Goal: Check status: Check status

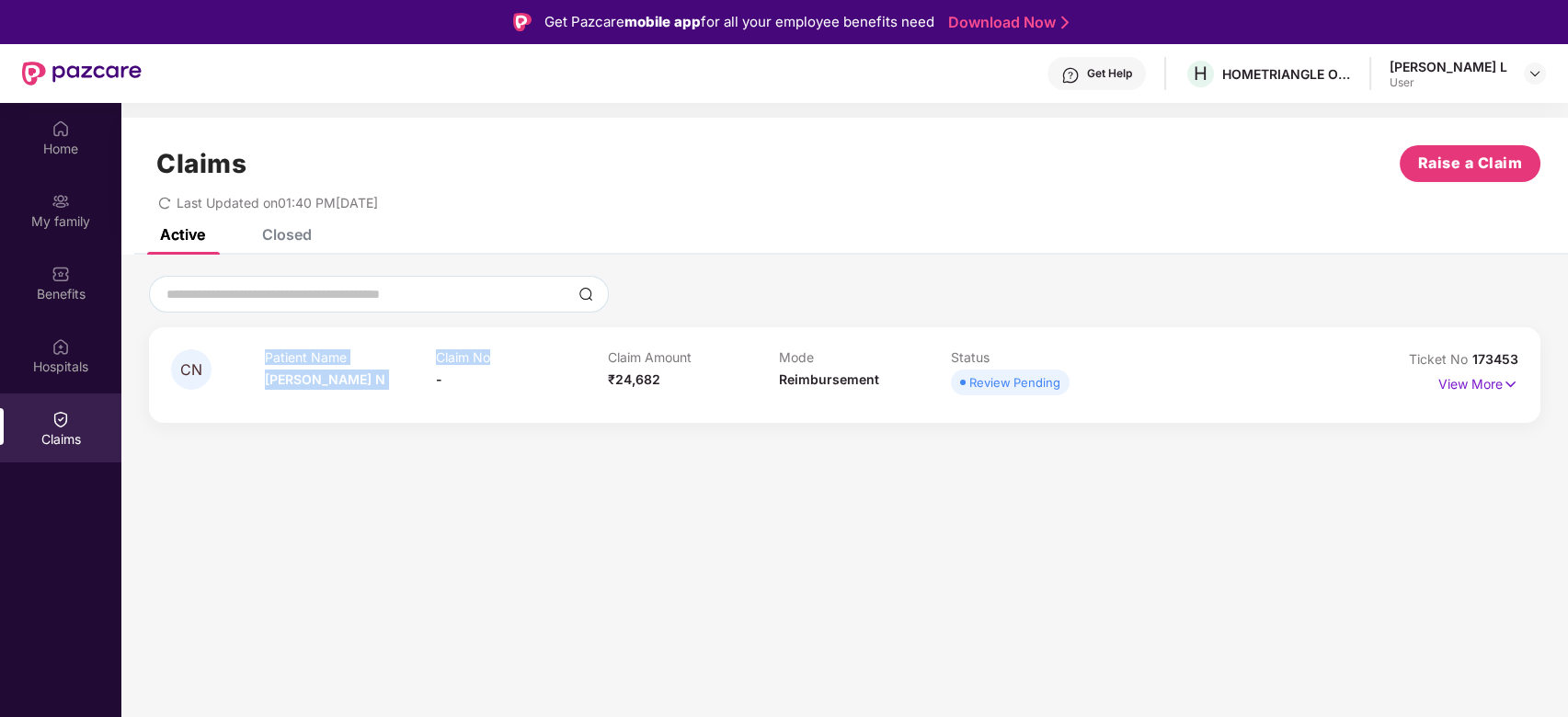
click at [597, 361] on div "Patient Name [PERSON_NAME] N Claim No - Claim Amount ₹24,682 Mode Reimbursement…" at bounding box center [780, 374] width 1030 height 50
click at [604, 361] on p "Claim No" at bounding box center [522, 358] width 172 height 16
drag, startPoint x: 384, startPoint y: 358, endPoint x: 745, endPoint y: 358, distance: 361.0
click at [745, 358] on div "Patient Name [PERSON_NAME] N Claim No - Claim Amount ₹24,682 Mode Reimbursement…" at bounding box center [780, 374] width 1030 height 50
click at [745, 358] on p "Claim Amount" at bounding box center [694, 358] width 172 height 16
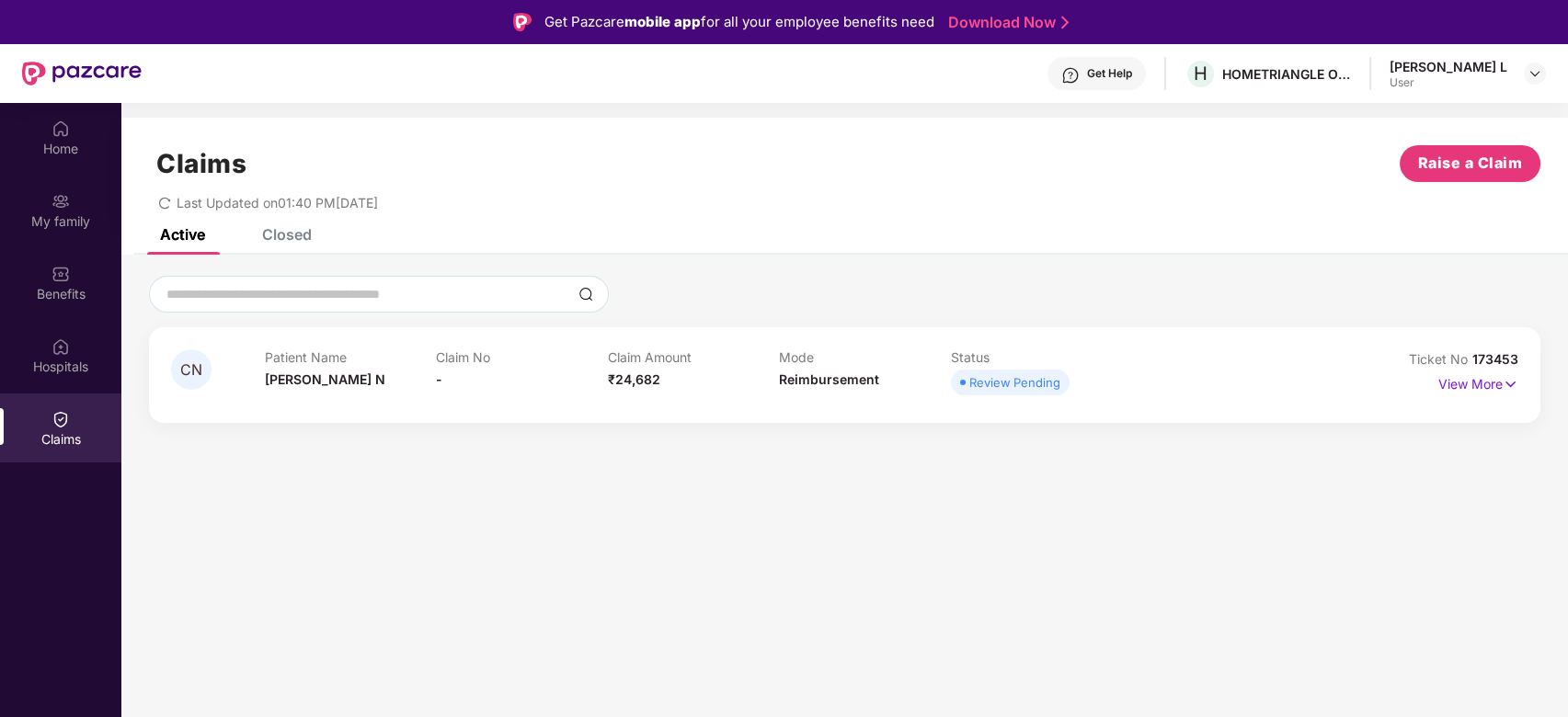
click at [301, 245] on div "Closed" at bounding box center [273, 234] width 77 height 40
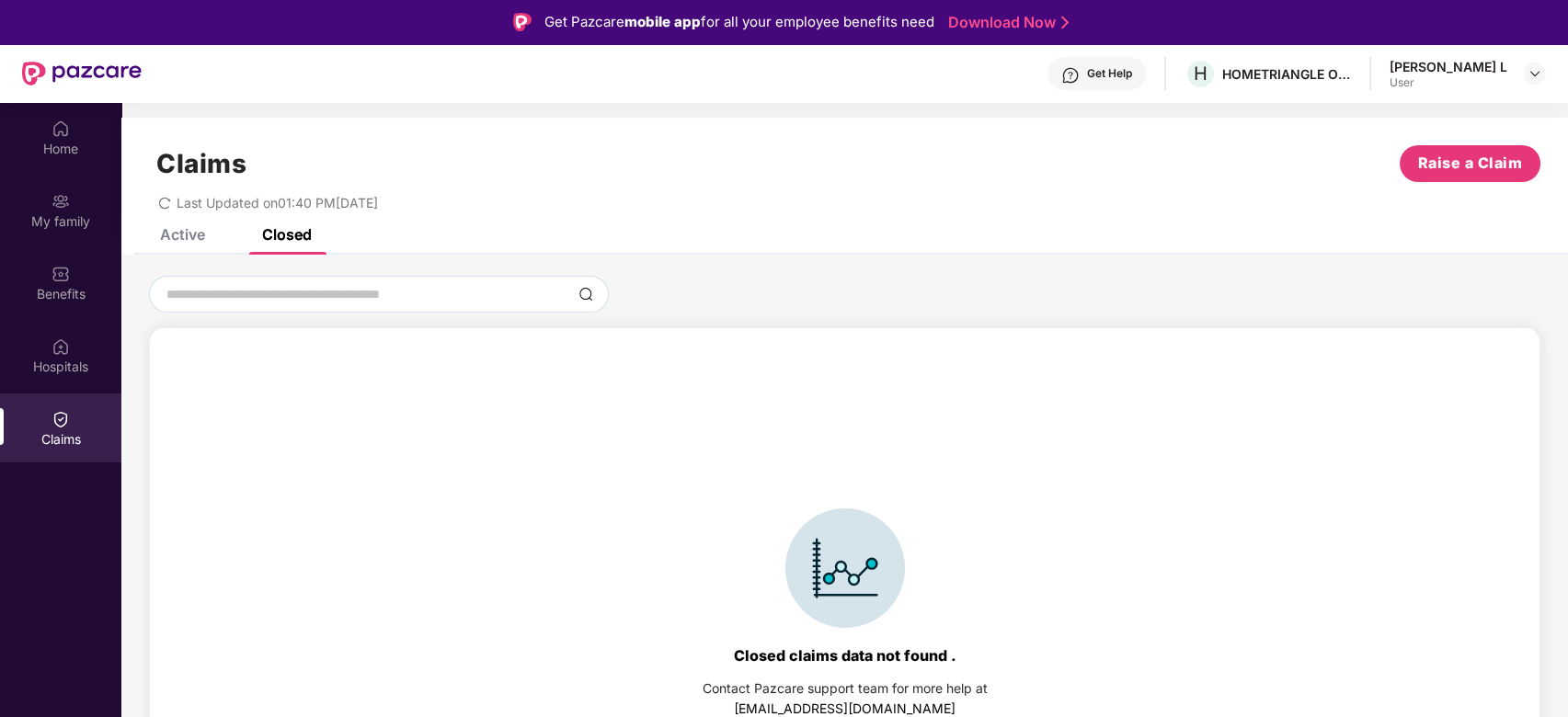
click at [192, 233] on div "Active" at bounding box center [183, 234] width 45 height 19
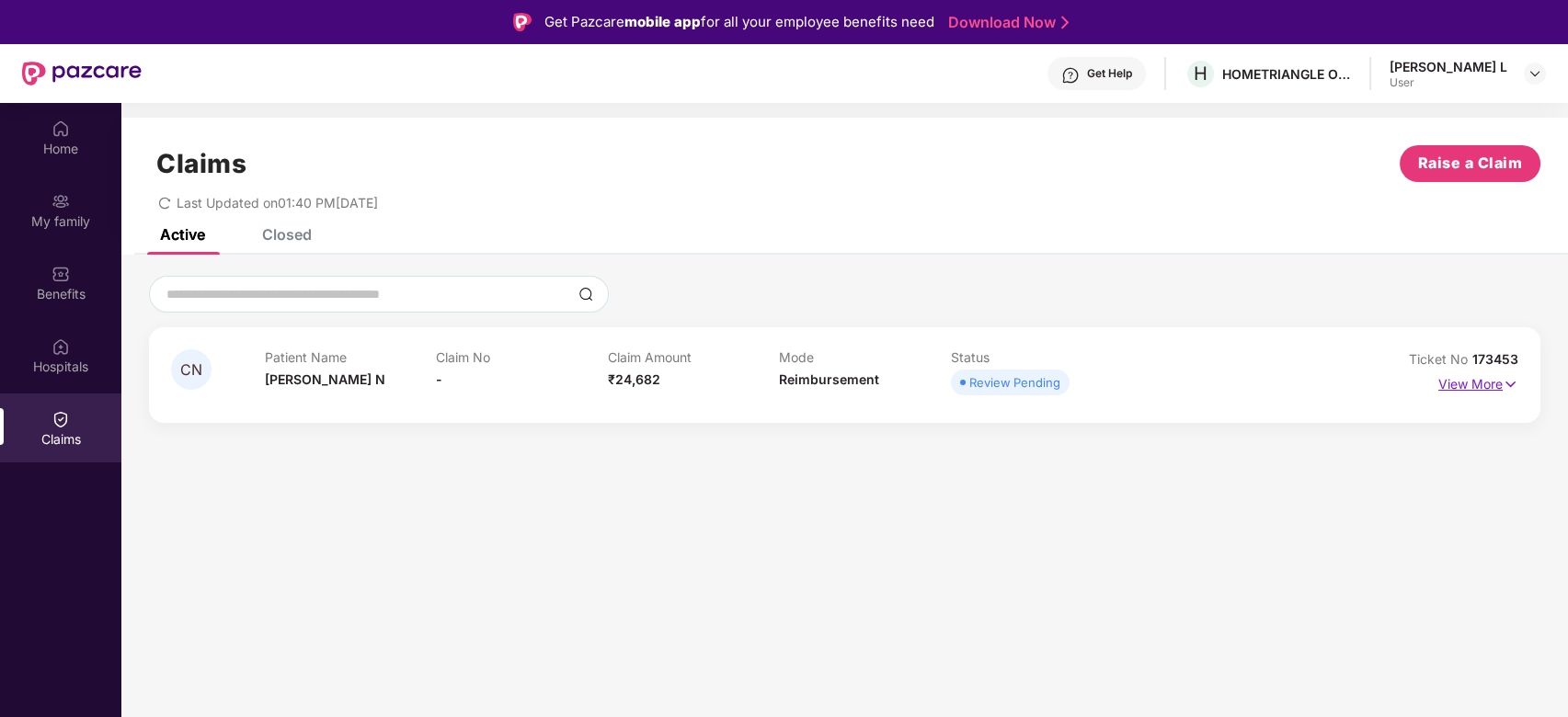
click at [1500, 386] on p "View More" at bounding box center [1478, 381] width 80 height 25
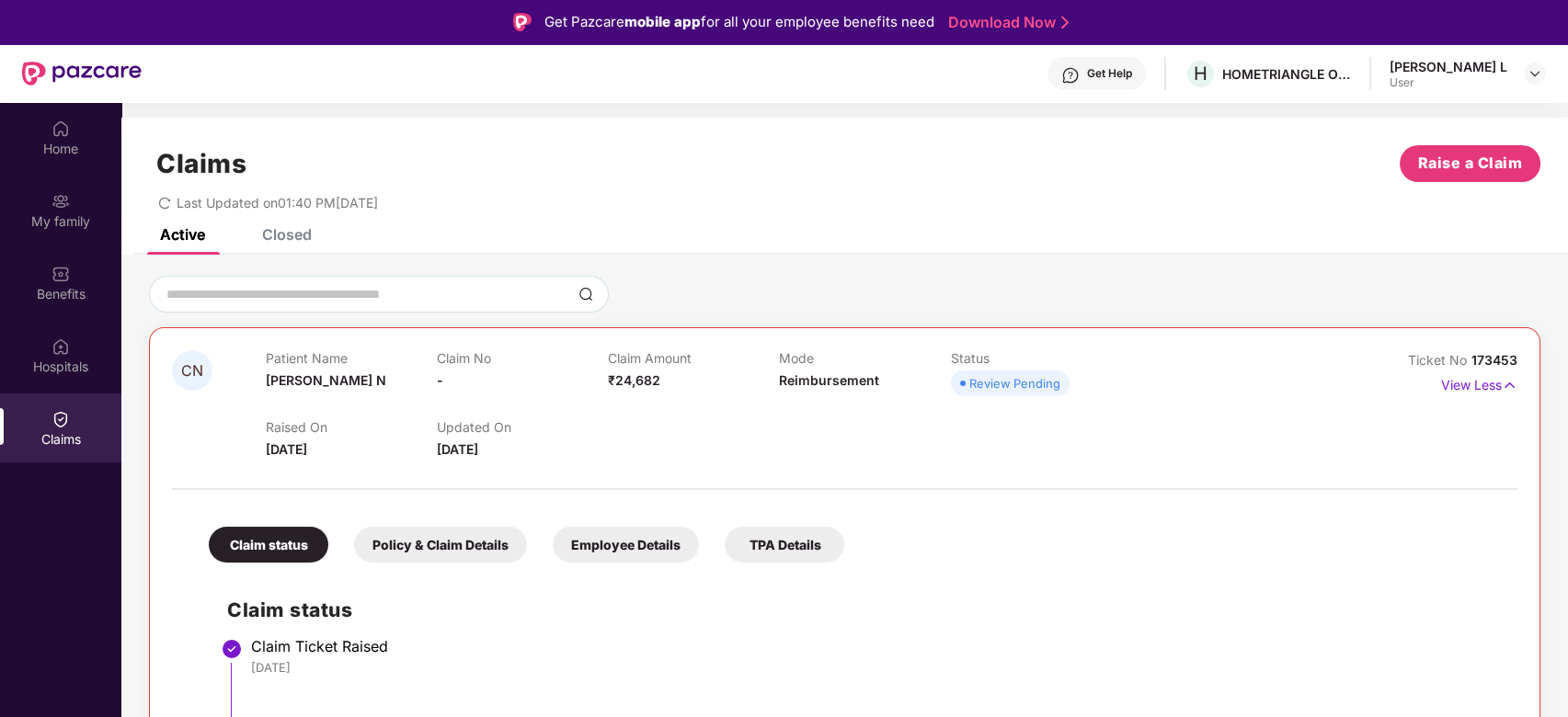
click at [708, 140] on div "Claims Raise a Claim Last Updated on 01:40 PM[DATE]" at bounding box center [845, 173] width 1446 height 112
click at [1502, 379] on img at bounding box center [1510, 385] width 16 height 20
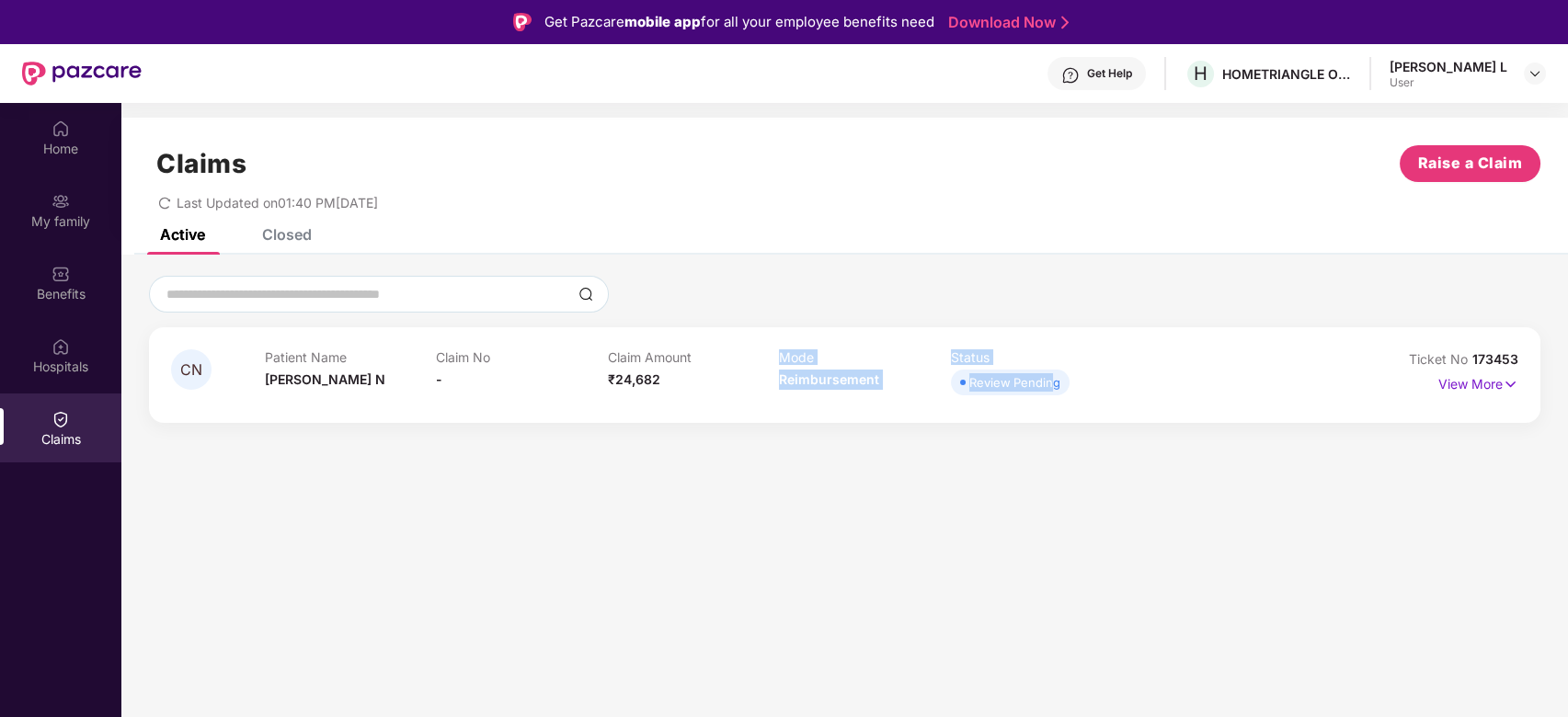
drag, startPoint x: 698, startPoint y: 389, endPoint x: 1079, endPoint y: 386, distance: 381.0
click at [1076, 388] on div "Patient Name [PERSON_NAME] N Claim No - Claim Amount ₹24,682 Mode Reimbursement…" at bounding box center [780, 374] width 1030 height 50
click at [713, 383] on div "Claim Amount ₹24,682" at bounding box center [694, 374] width 172 height 50
